Goal: Check status

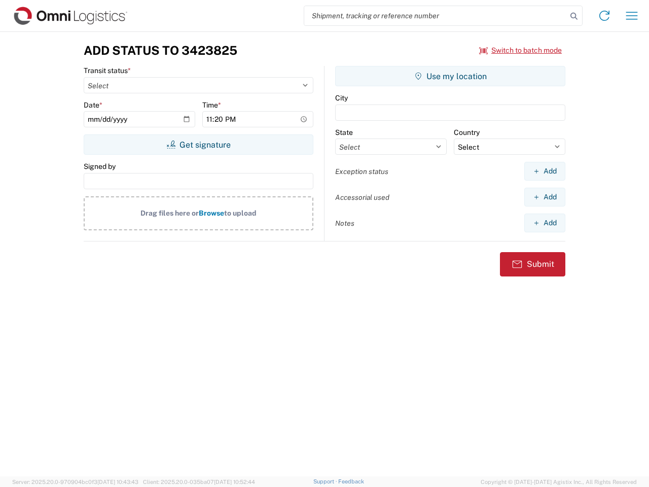
click at [436, 16] on input "search" at bounding box center [435, 15] width 263 height 19
click at [574, 16] on icon at bounding box center [574, 16] width 14 height 14
click at [605, 16] on icon at bounding box center [605, 16] width 16 height 16
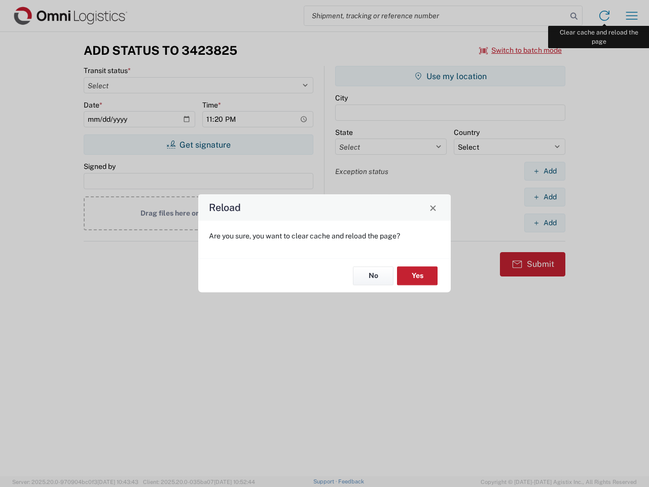
click at [632, 16] on div "Reload Are you sure, you want to clear cache and reload the page? No Yes" at bounding box center [324, 243] width 649 height 487
click at [521, 50] on div "Reload Are you sure, you want to clear cache and reload the page? No Yes" at bounding box center [324, 243] width 649 height 487
click at [198, 145] on div "Reload Are you sure, you want to clear cache and reload the page? No Yes" at bounding box center [324, 243] width 649 height 487
click at [450, 76] on div "Reload Are you sure, you want to clear cache and reload the page? No Yes" at bounding box center [324, 243] width 649 height 487
click at [545, 171] on div "Reload Are you sure, you want to clear cache and reload the page? No Yes" at bounding box center [324, 243] width 649 height 487
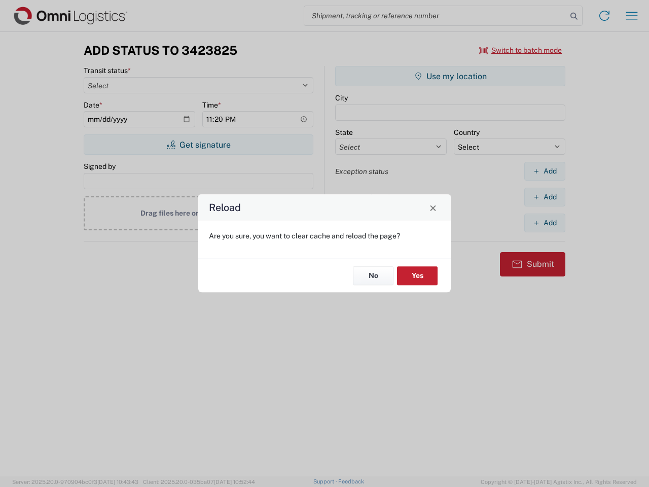
click at [545, 197] on div "Reload Are you sure, you want to clear cache and reload the page? No Yes" at bounding box center [324, 243] width 649 height 487
click at [545, 223] on div "Reload Are you sure, you want to clear cache and reload the page? No Yes" at bounding box center [324, 243] width 649 height 487
